Goal: Transaction & Acquisition: Download file/media

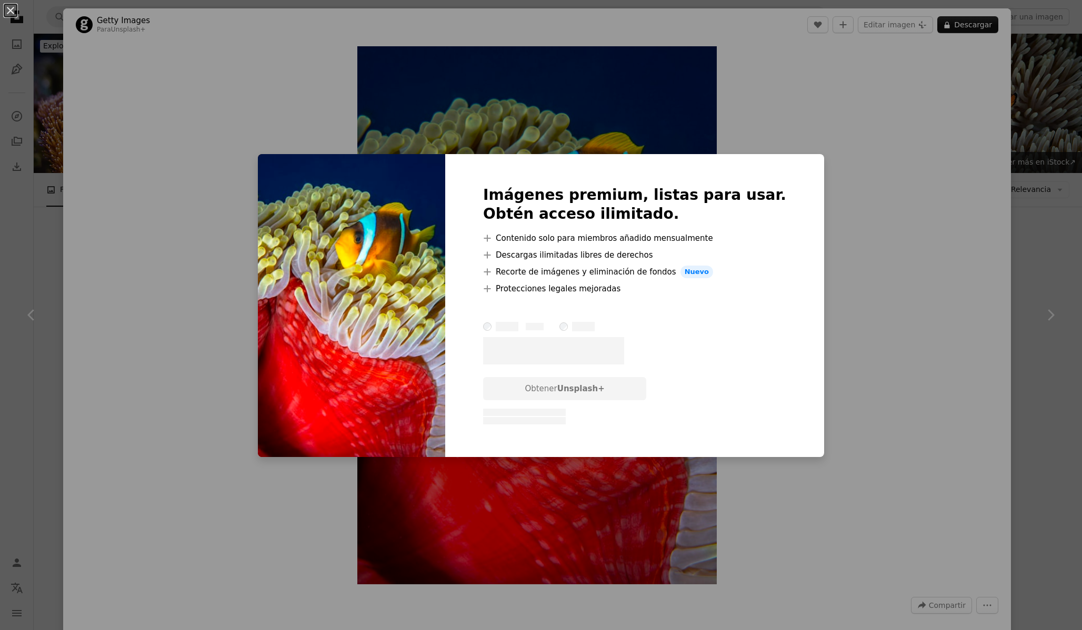
scroll to position [1110, 0]
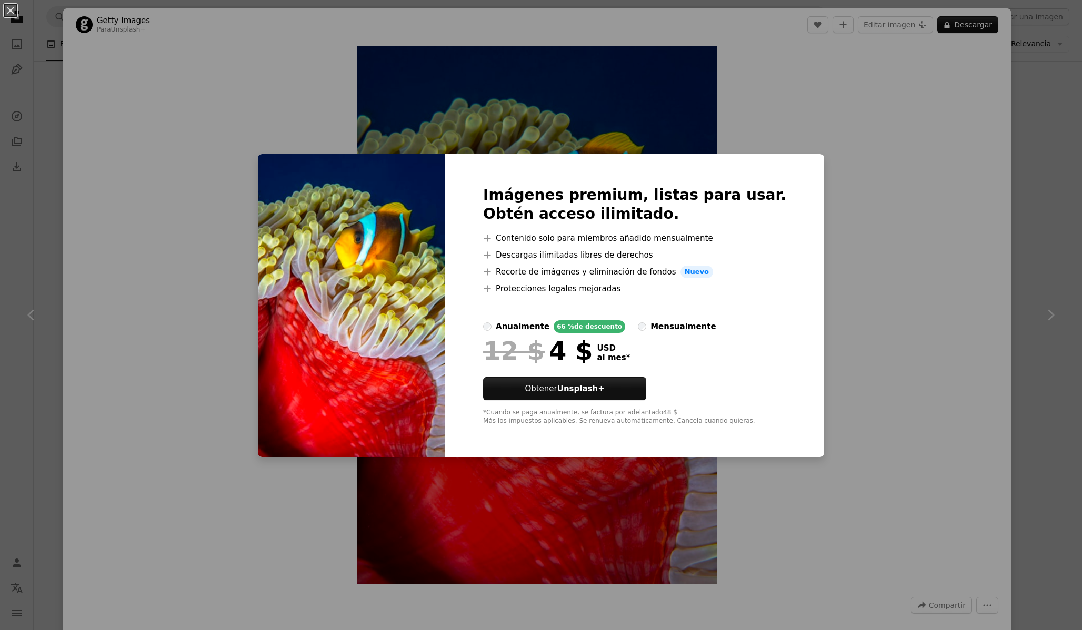
click at [857, 266] on div "An X shape Imágenes premium, listas para usar. Obtén acceso ilimitado. A plus s…" at bounding box center [541, 315] width 1082 height 630
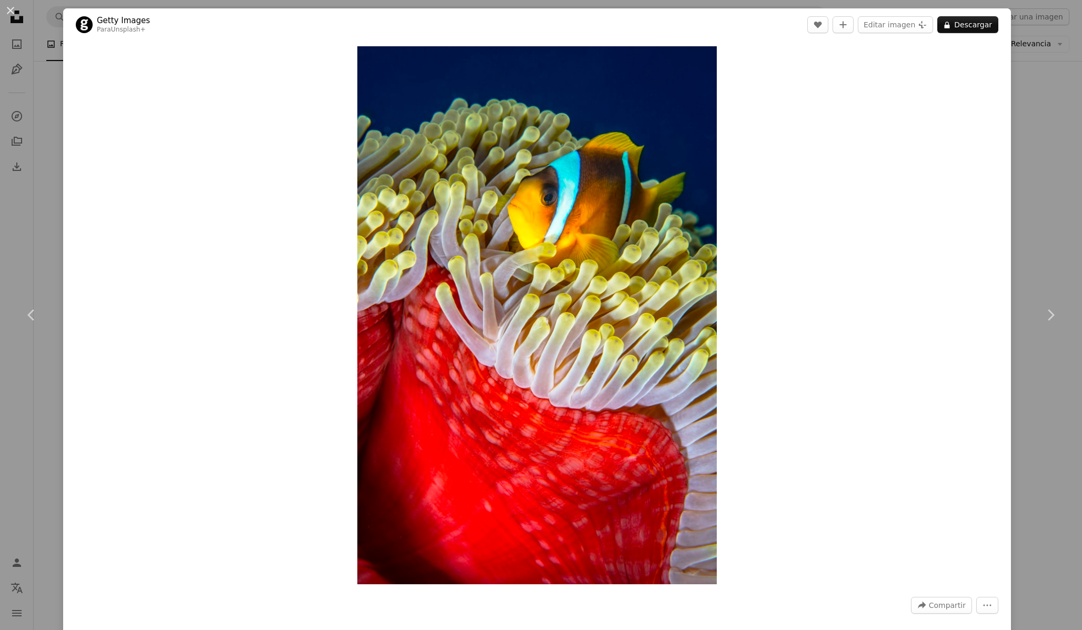
click at [857, 266] on div "Zoom in" at bounding box center [537, 315] width 948 height 549
click at [1037, 293] on link "Chevron right" at bounding box center [1050, 315] width 63 height 101
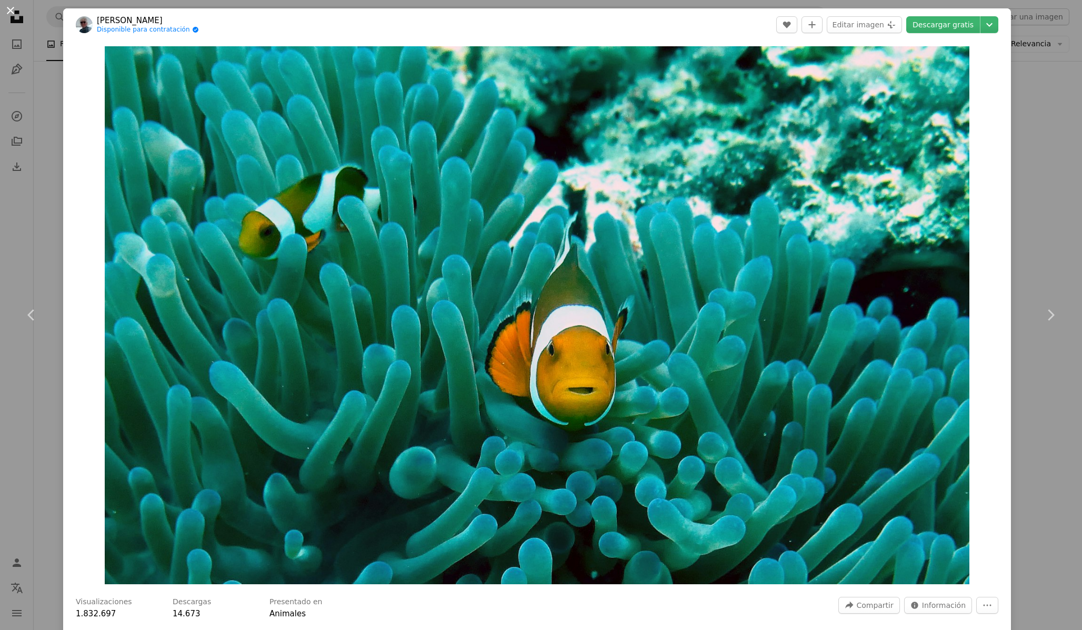
click at [16, 17] on button "An X shape" at bounding box center [10, 10] width 13 height 13
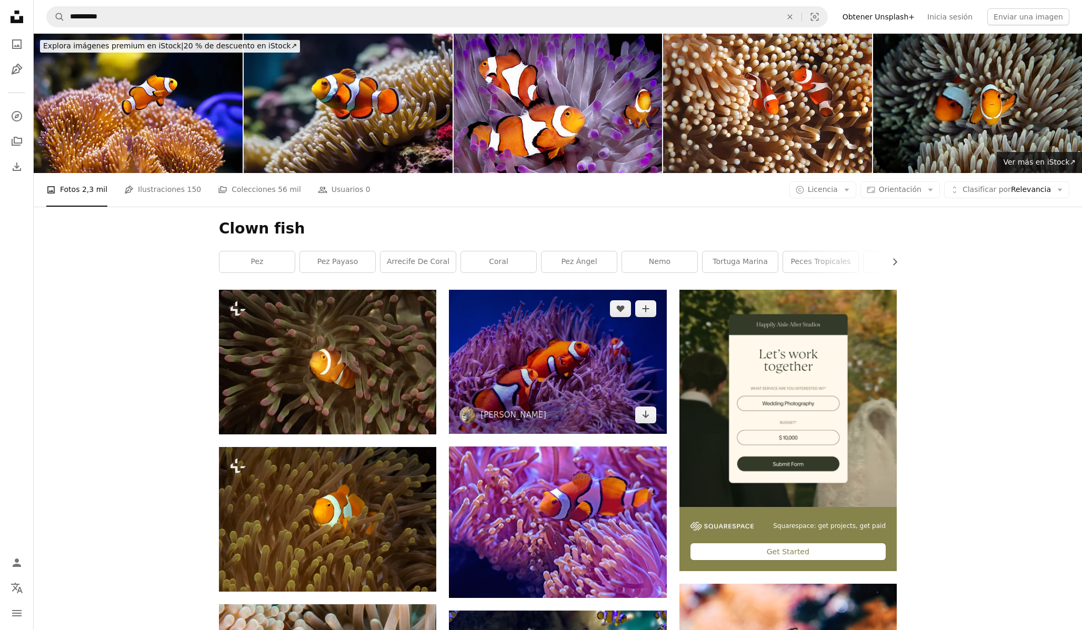
scroll to position [4, 0]
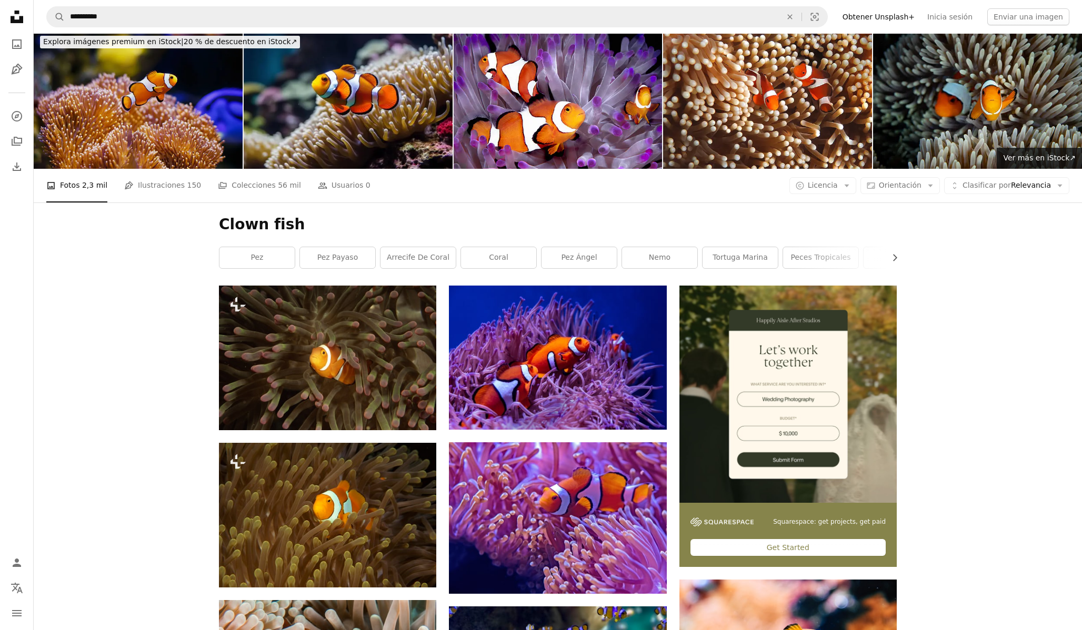
click at [190, 98] on img at bounding box center [138, 98] width 209 height 139
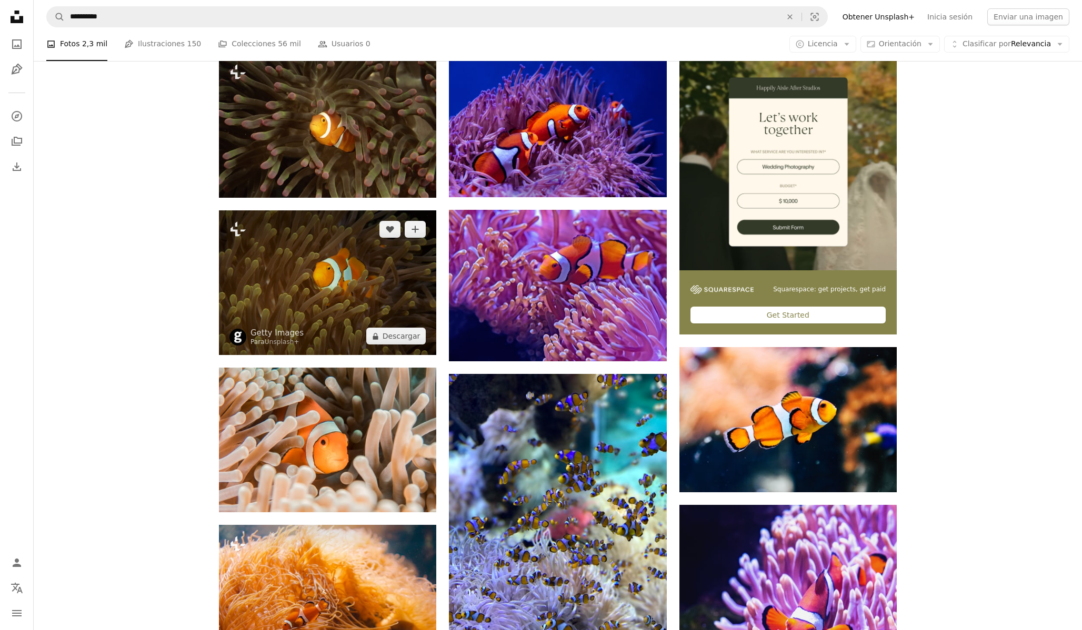
scroll to position [302, 0]
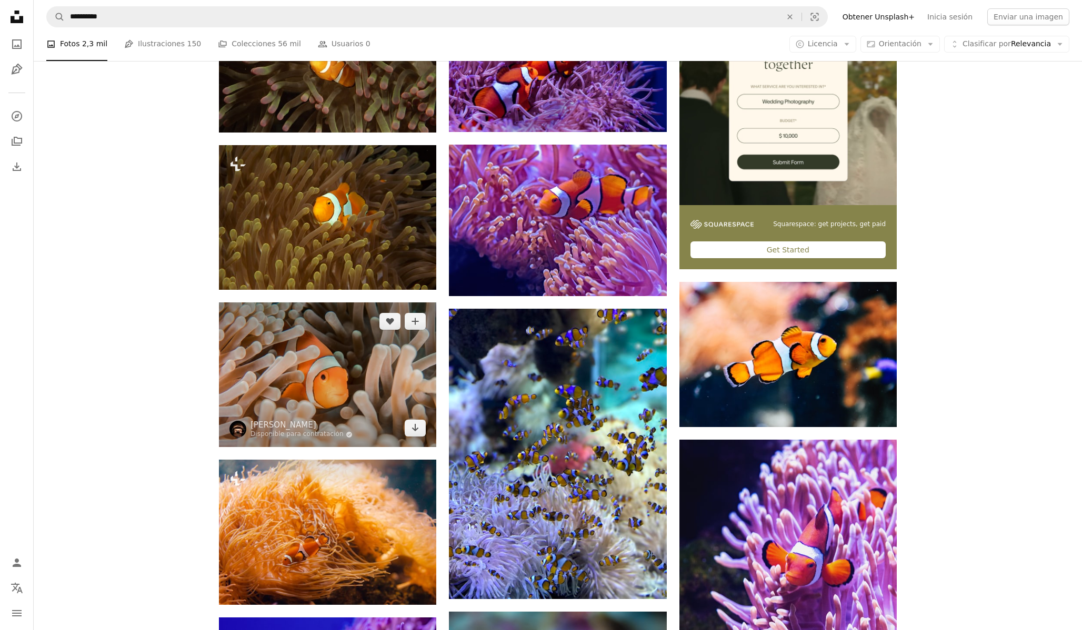
click at [336, 385] on img at bounding box center [327, 375] width 217 height 145
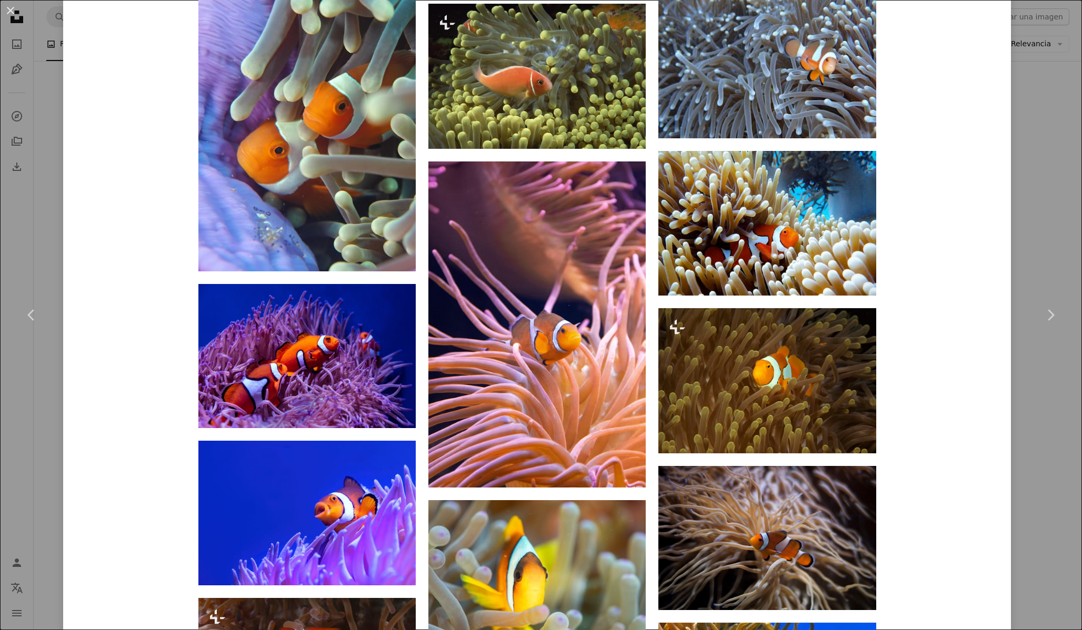
scroll to position [1317, 0]
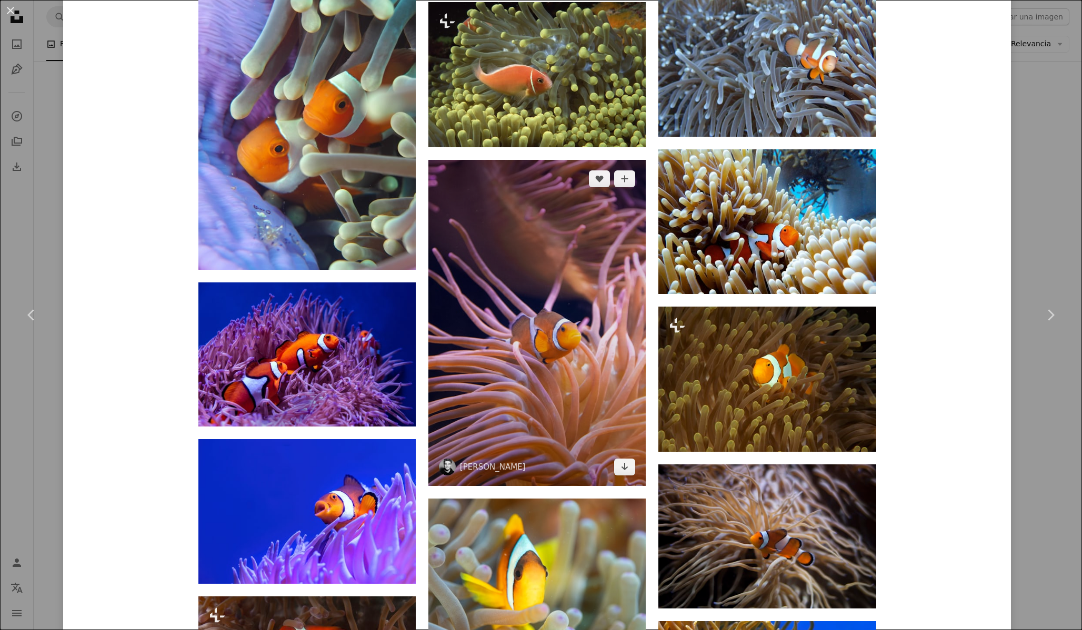
click at [498, 329] on img at bounding box center [536, 323] width 217 height 326
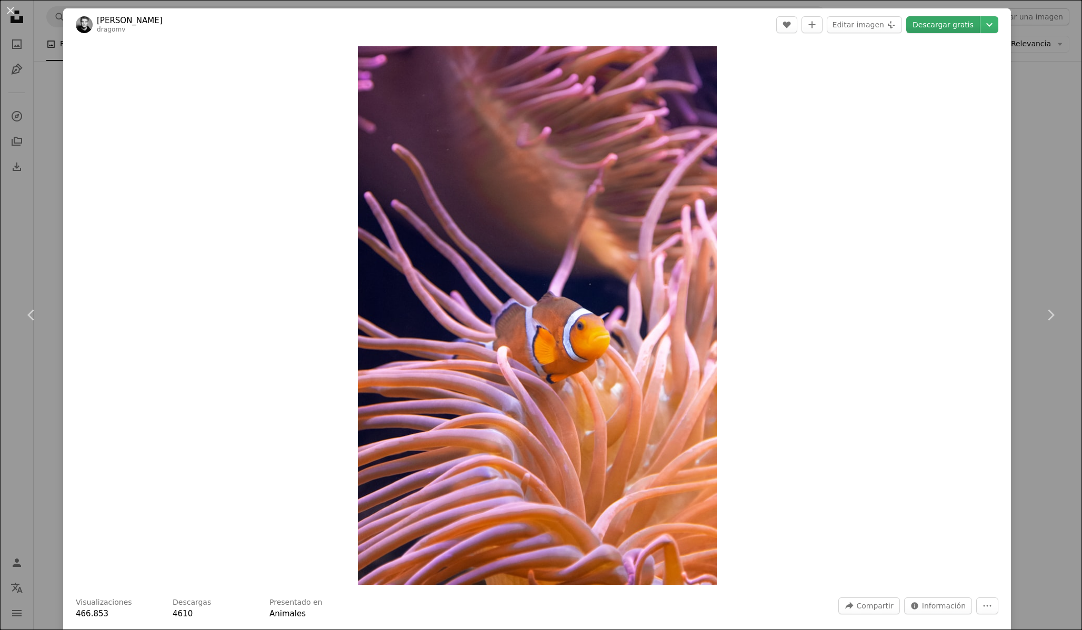
click at [952, 19] on link "Descargar gratis" at bounding box center [943, 24] width 74 height 17
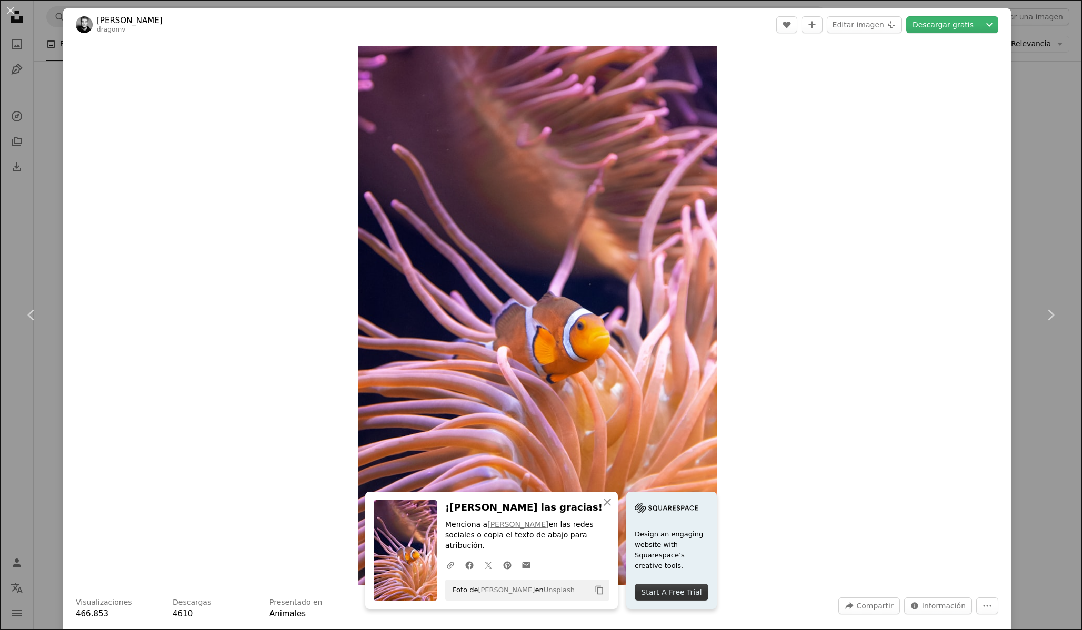
click at [1066, 231] on div "An X shape Chevron left Chevron right An X shape Cerrar ¡[PERSON_NAME] las grac…" at bounding box center [541, 315] width 1082 height 630
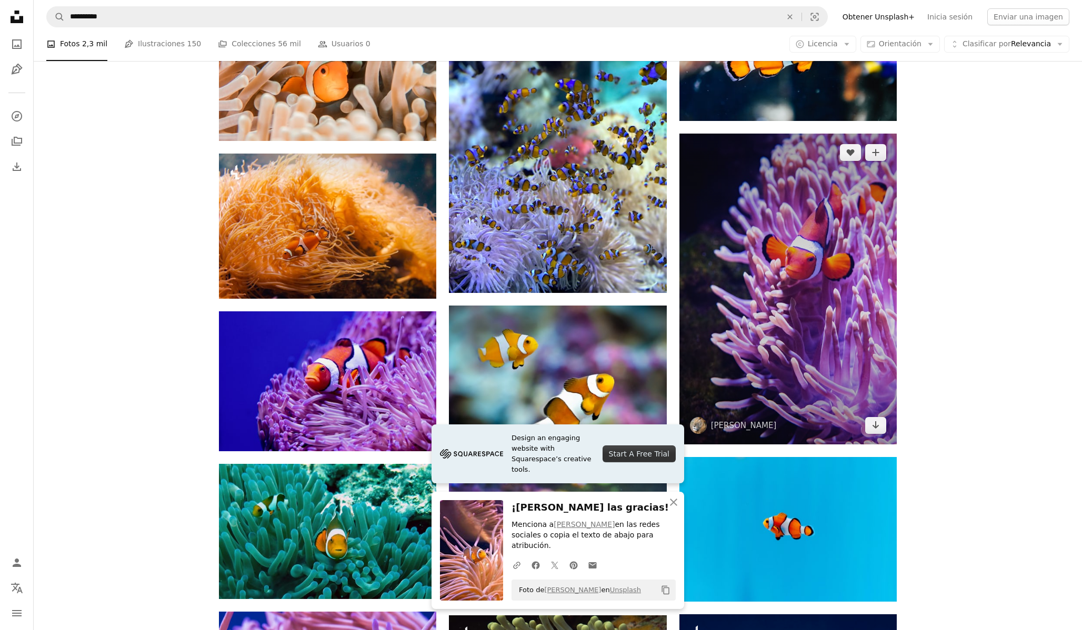
scroll to position [609, 0]
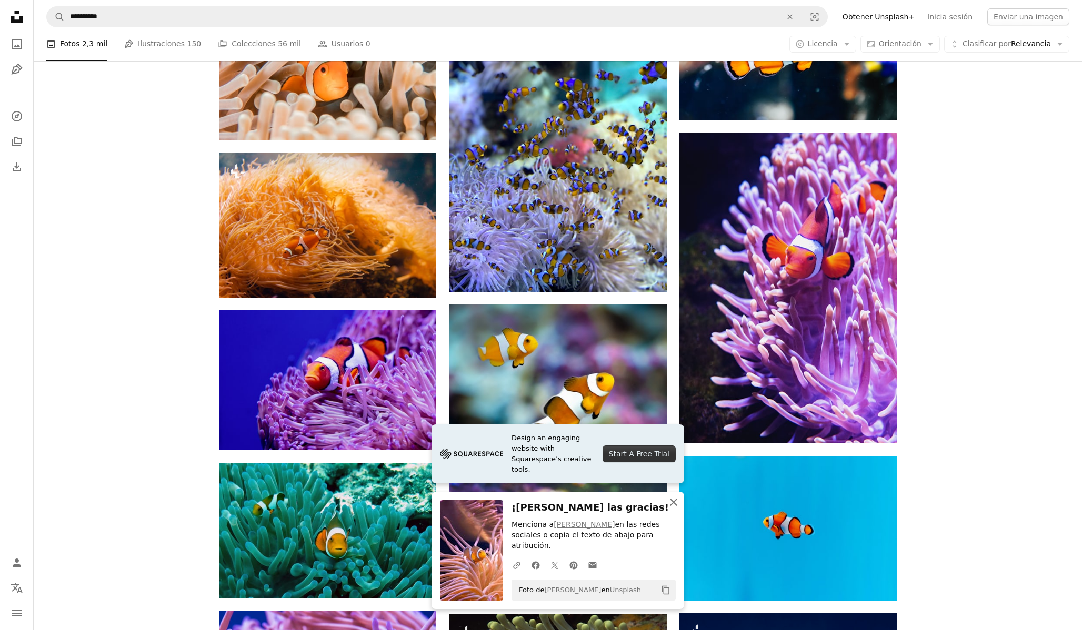
click at [673, 509] on icon "An X shape" at bounding box center [673, 502] width 13 height 13
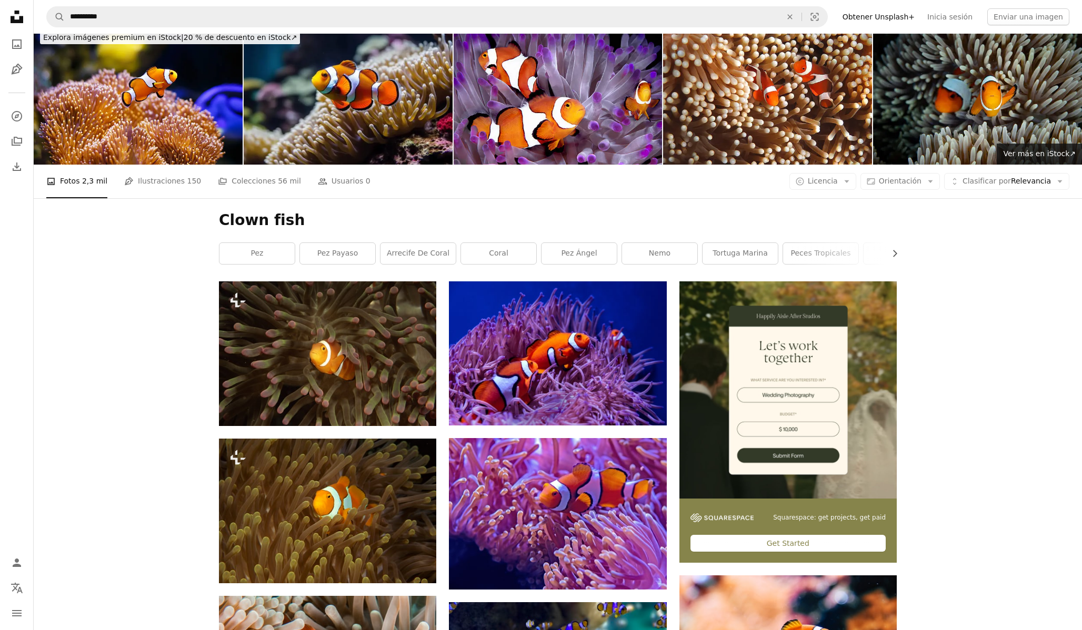
scroll to position [0, 0]
